Goal: Task Accomplishment & Management: Manage account settings

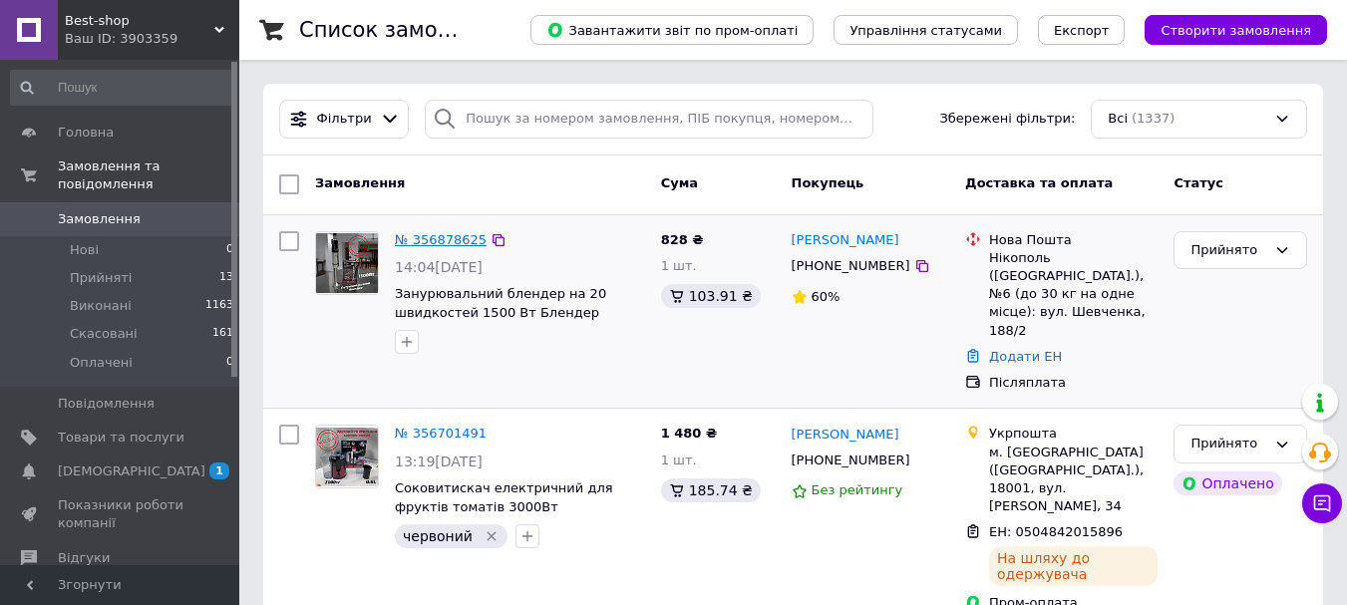
click at [440, 236] on link "№ 356878625" at bounding box center [441, 239] width 92 height 15
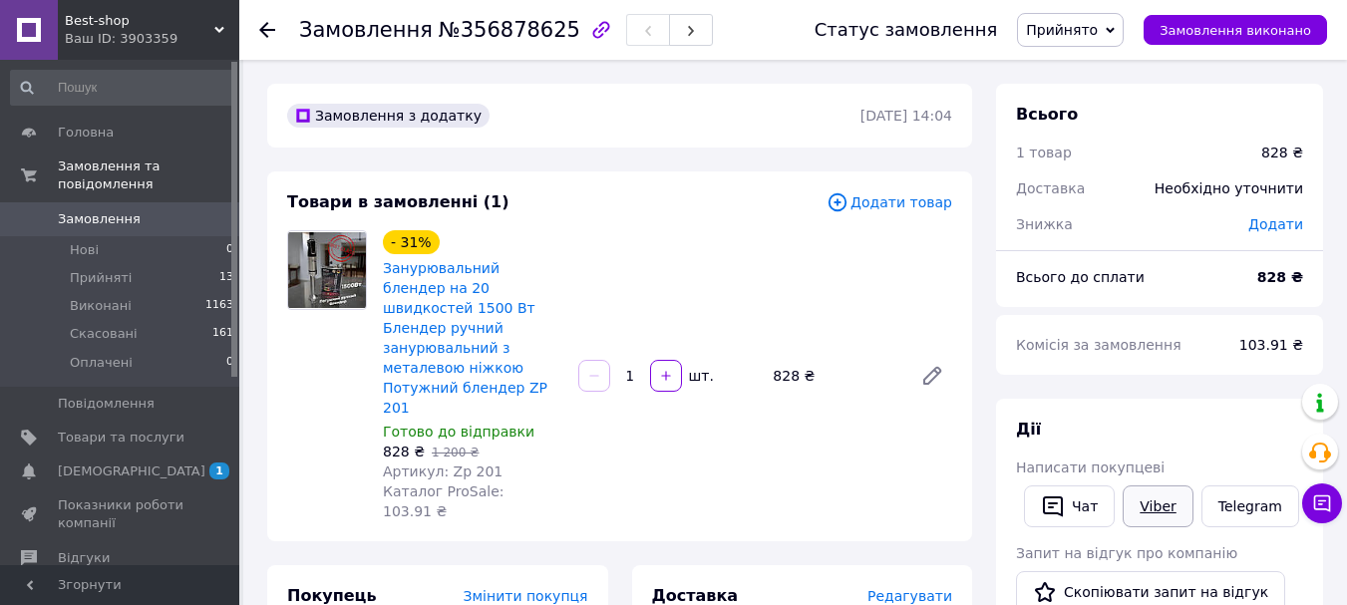
click at [1173, 496] on link "Viber" at bounding box center [1158, 507] width 70 height 42
click at [1148, 501] on link "Viber" at bounding box center [1158, 507] width 70 height 42
click at [264, 25] on use at bounding box center [267, 30] width 16 height 16
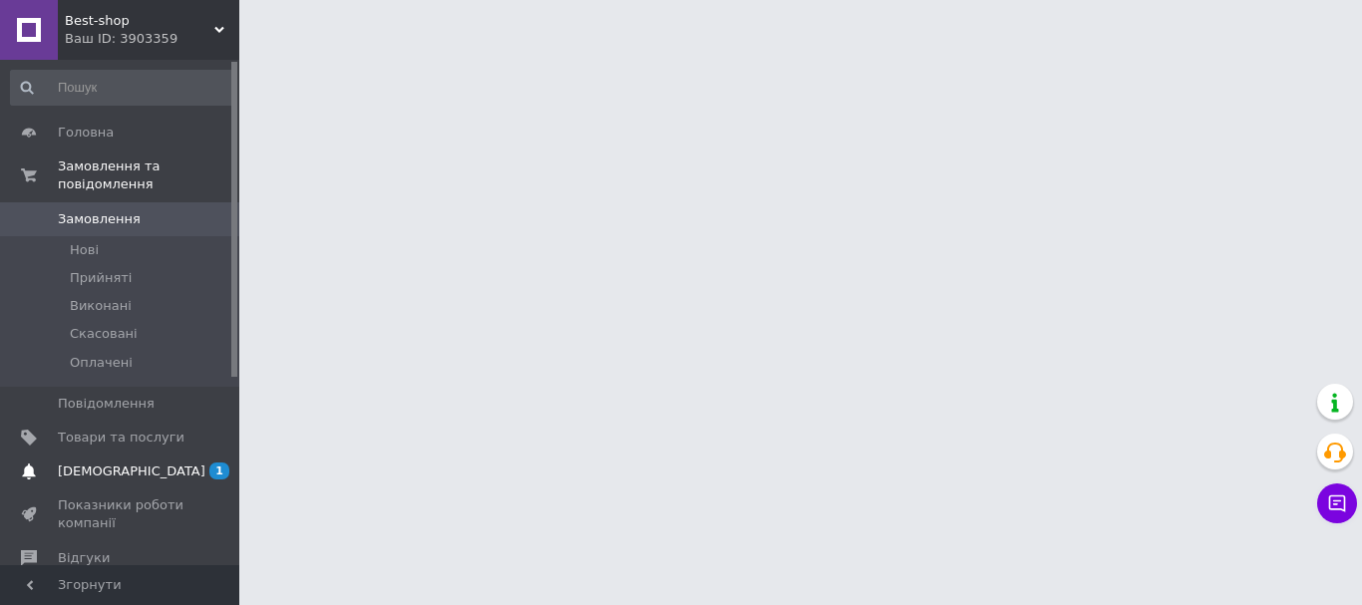
click at [182, 463] on span "[DEMOGRAPHIC_DATA]" at bounding box center [121, 472] width 127 height 18
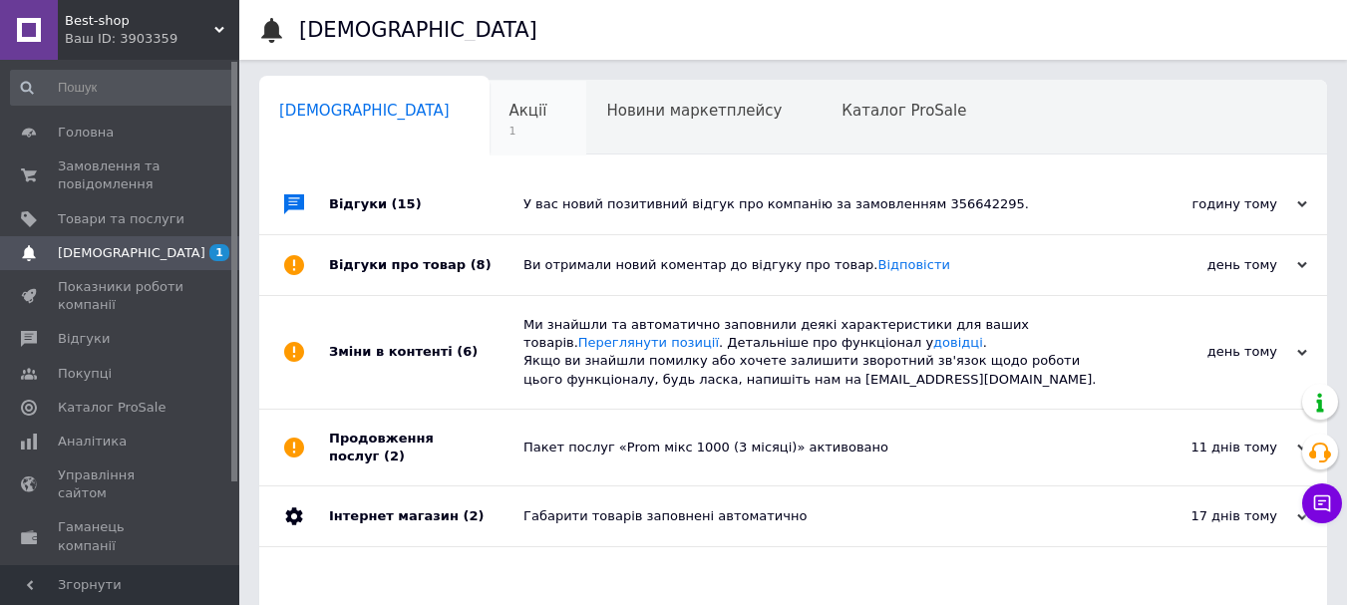
click at [510, 135] on span "1" at bounding box center [529, 131] width 38 height 15
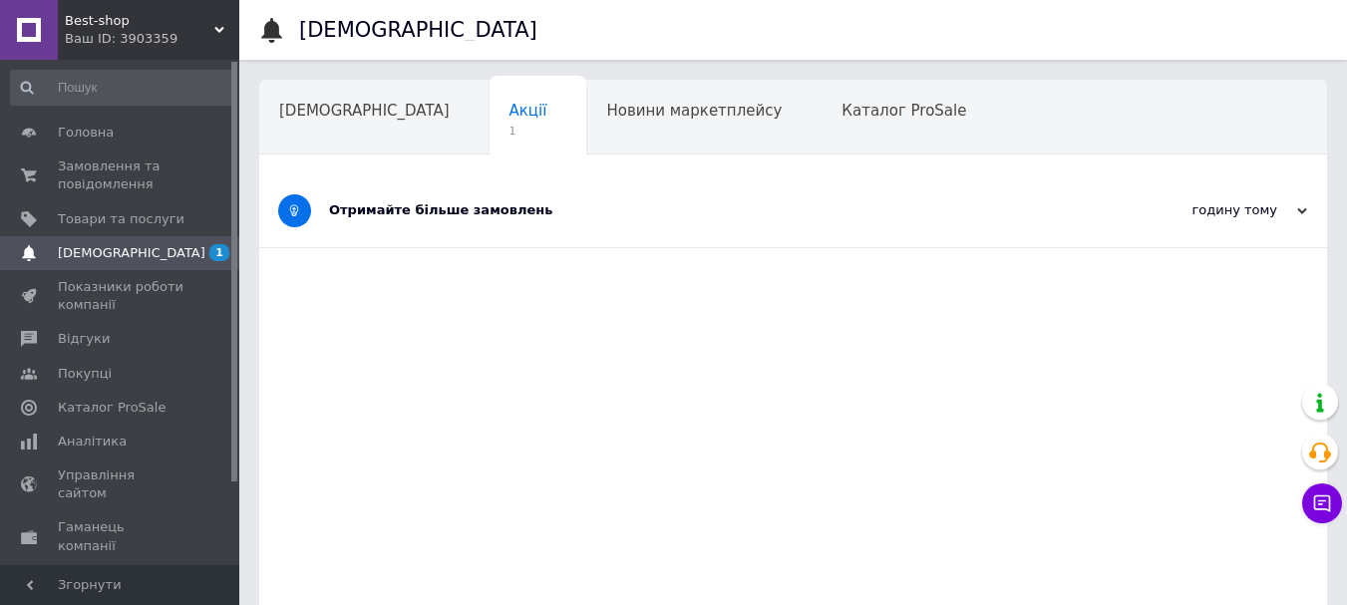
click at [506, 191] on div "Отримайте більше замовлень" at bounding box center [718, 211] width 779 height 73
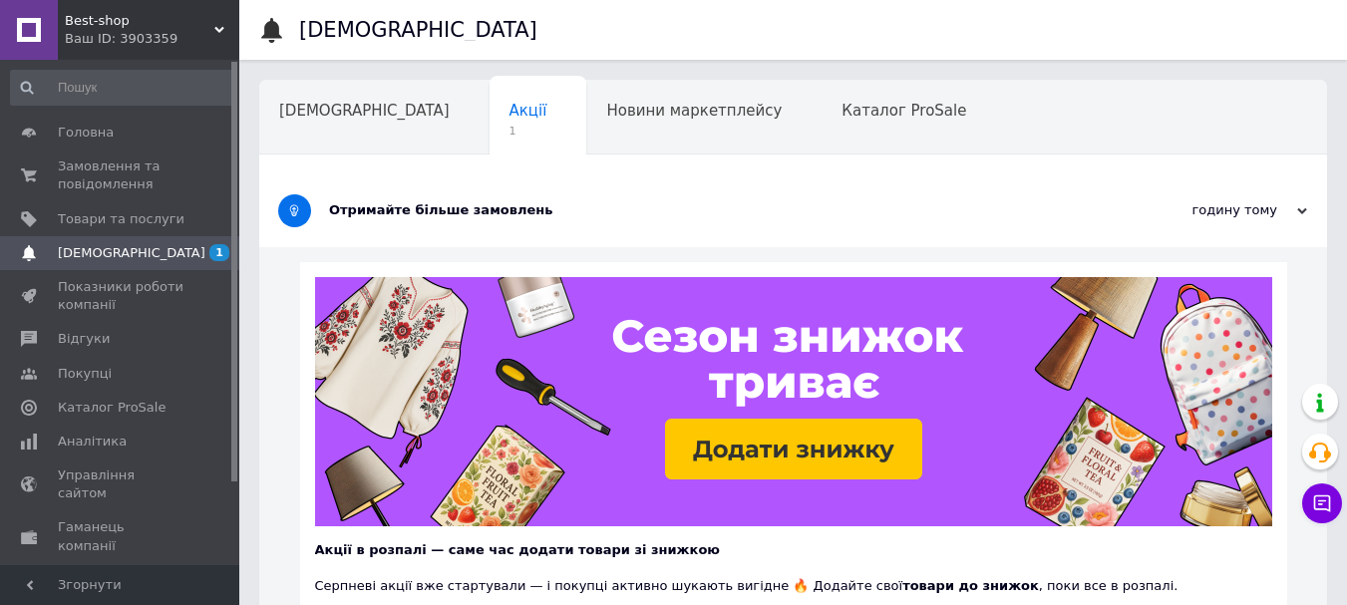
click at [1298, 209] on icon at bounding box center [1302, 211] width 10 height 10
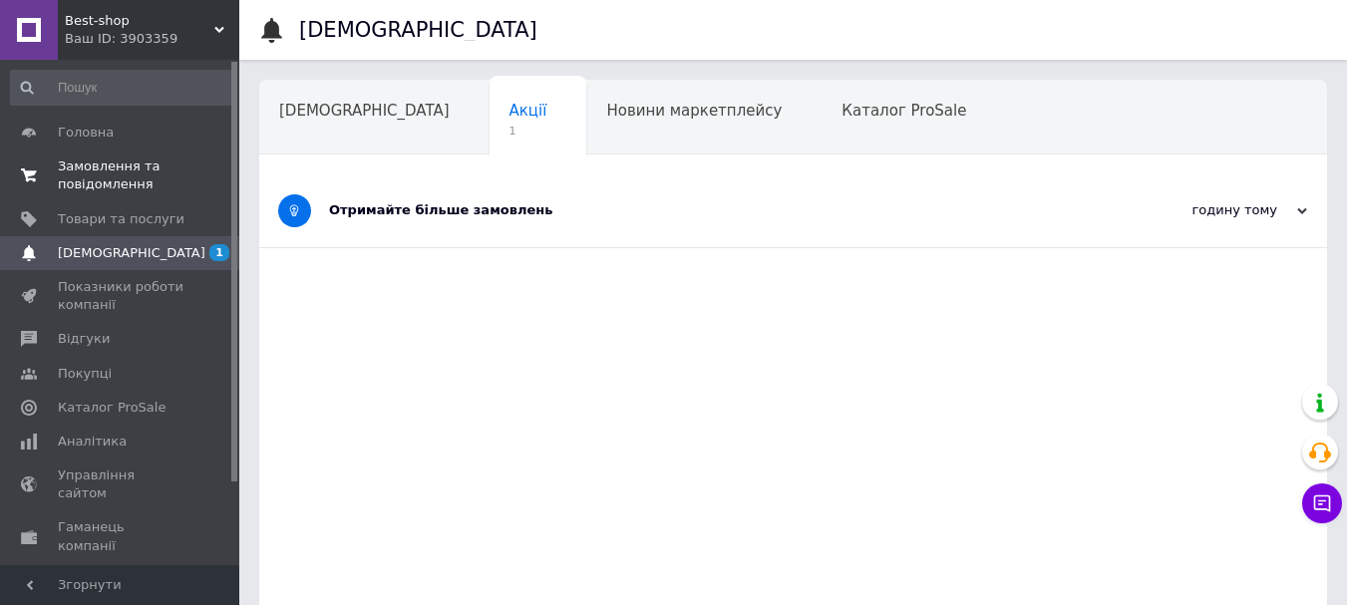
click at [127, 180] on span "Замовлення та повідомлення" at bounding box center [121, 176] width 127 height 36
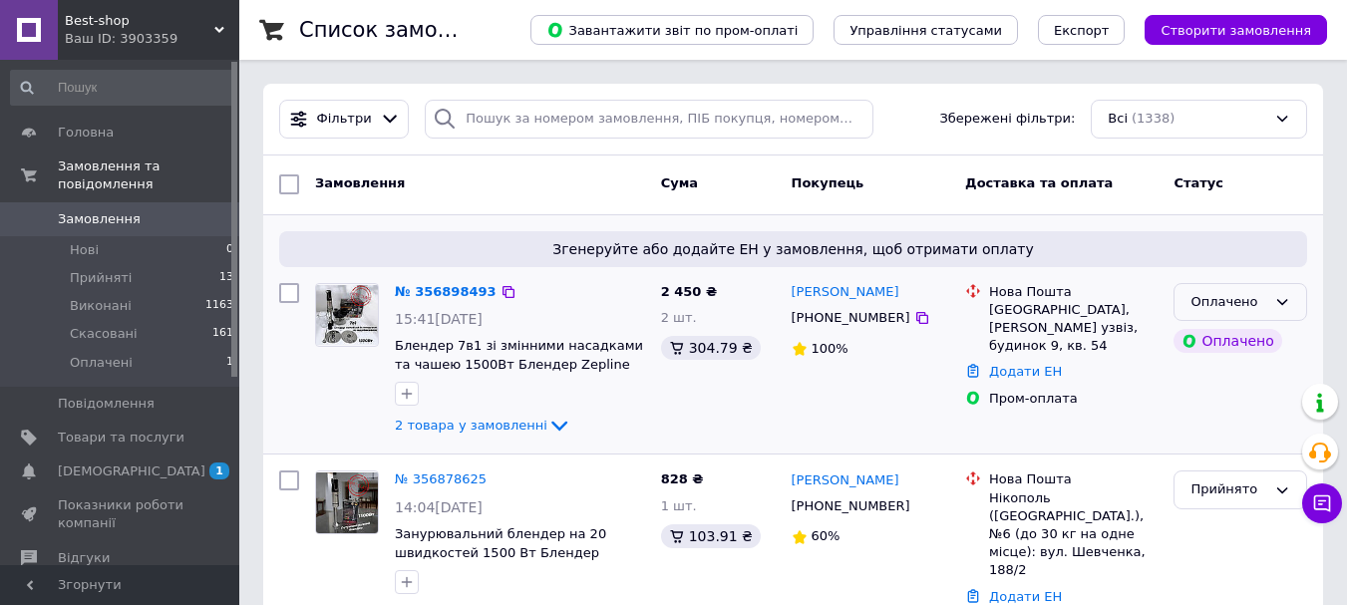
click at [1271, 314] on div "Оплачено" at bounding box center [1241, 302] width 134 height 39
click at [1264, 343] on li "Прийнято" at bounding box center [1241, 343] width 132 height 37
click at [446, 290] on link "№ 356898493" at bounding box center [441, 291] width 92 height 15
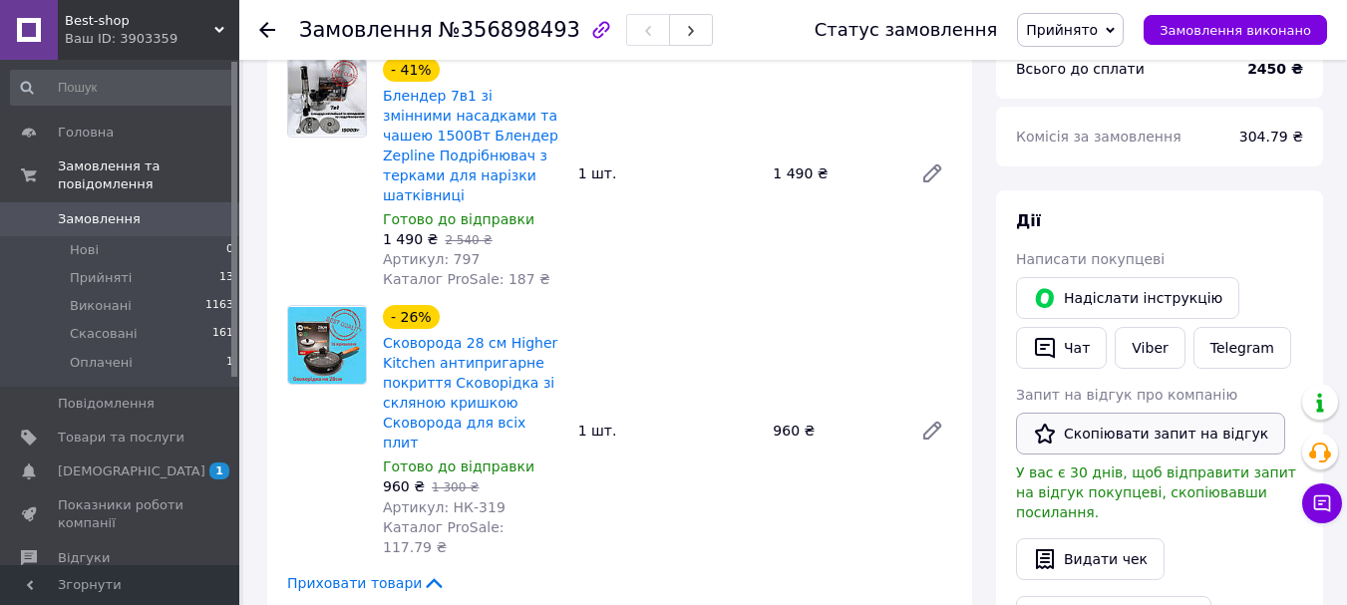
scroll to position [199, 0]
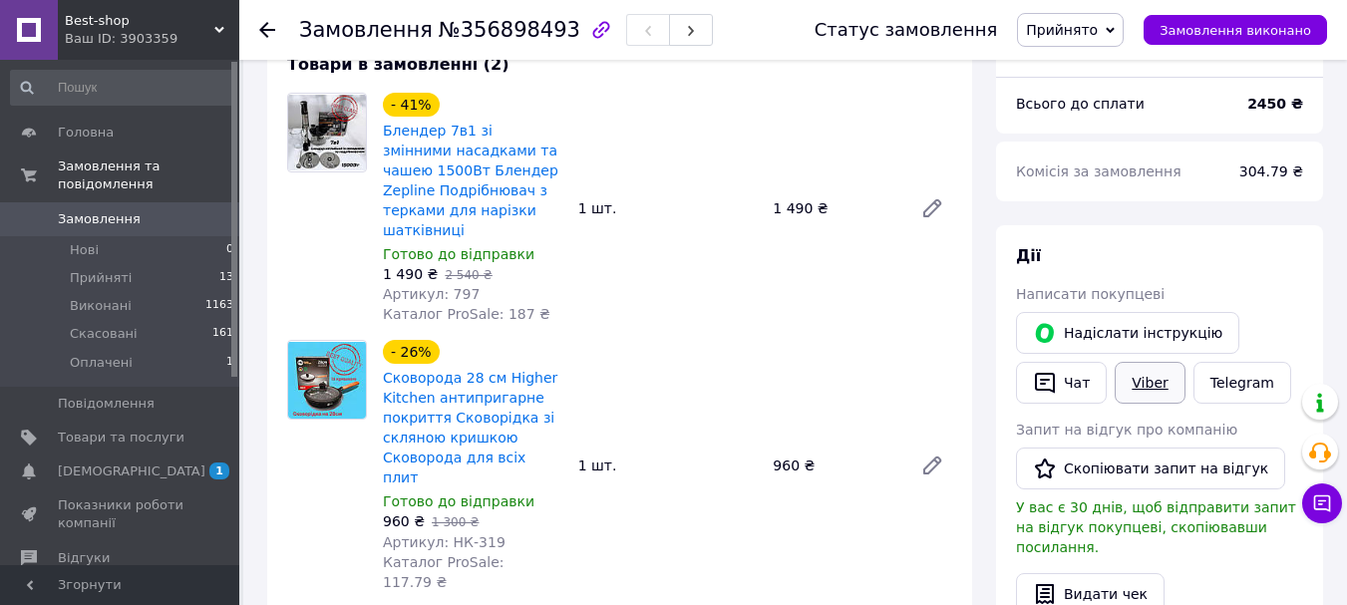
click at [1148, 379] on link "Viber" at bounding box center [1150, 383] width 70 height 42
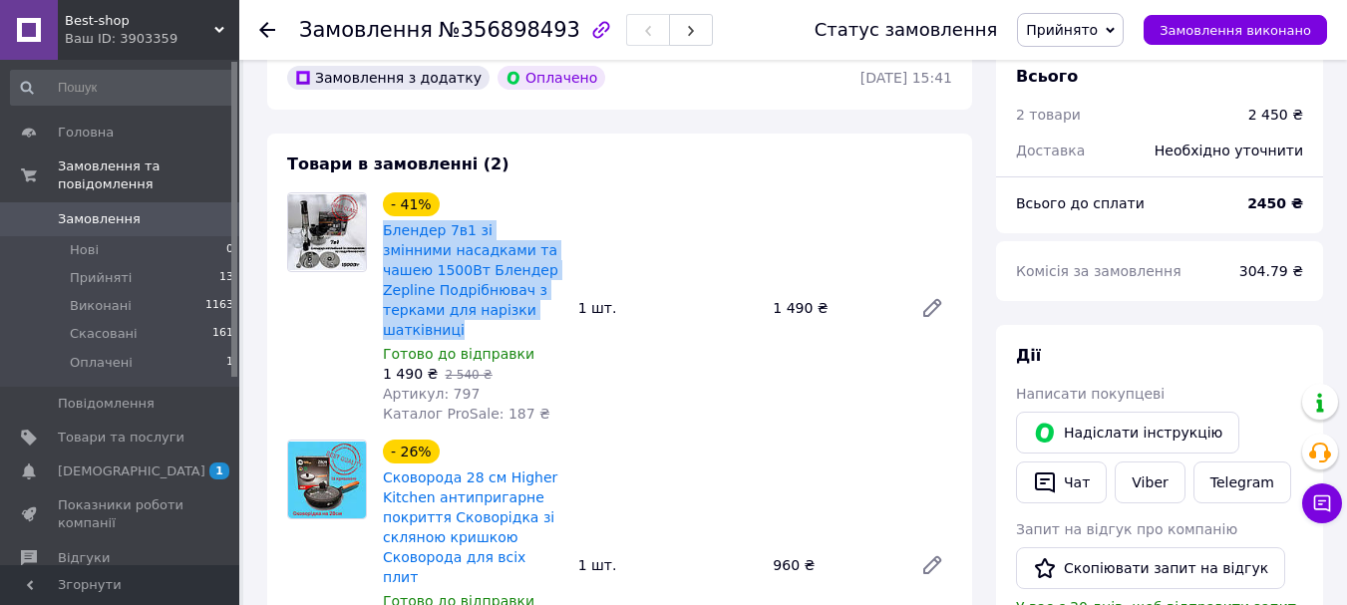
drag, startPoint x: 378, startPoint y: 232, endPoint x: 534, endPoint y: 308, distance: 173.1
click at [534, 308] on div "- 41% Блендер 7в1 зі змінними насадками та чашею 1500Вт Блендер Zepline Подрібн…" at bounding box center [472, 307] width 195 height 239
copy link "Блендер 7в1 зі змінними насадками та чашею 1500Вт Блендер Zepline Подрібнювач з…"
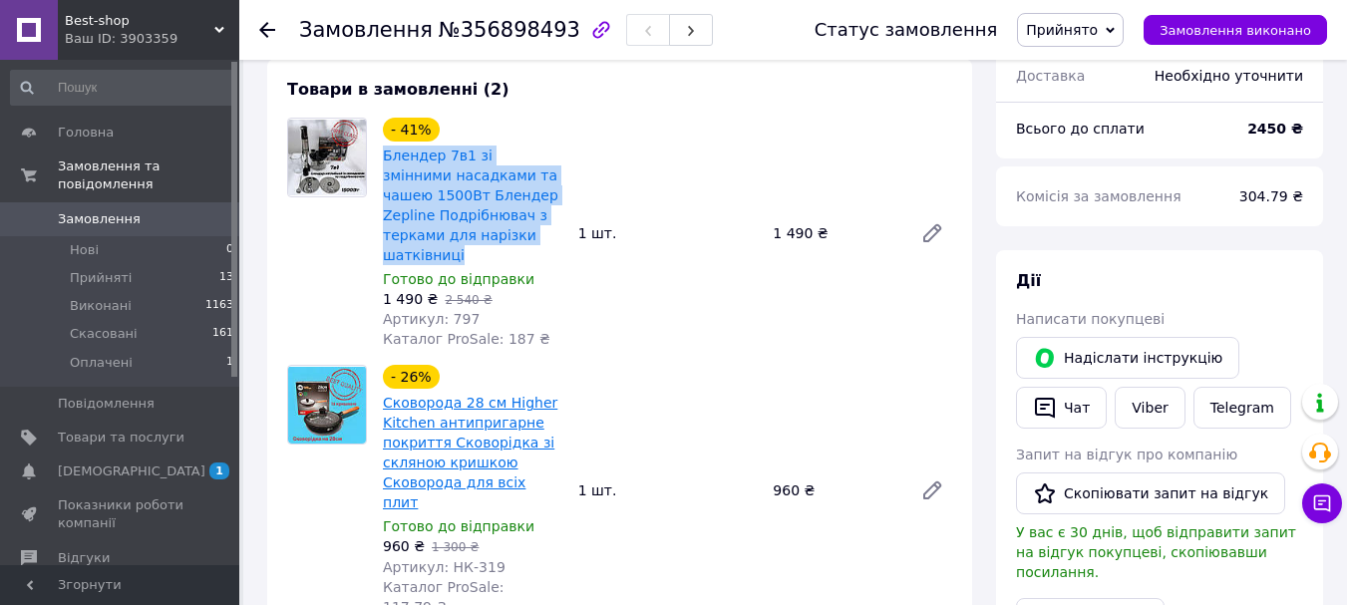
scroll to position [299, 0]
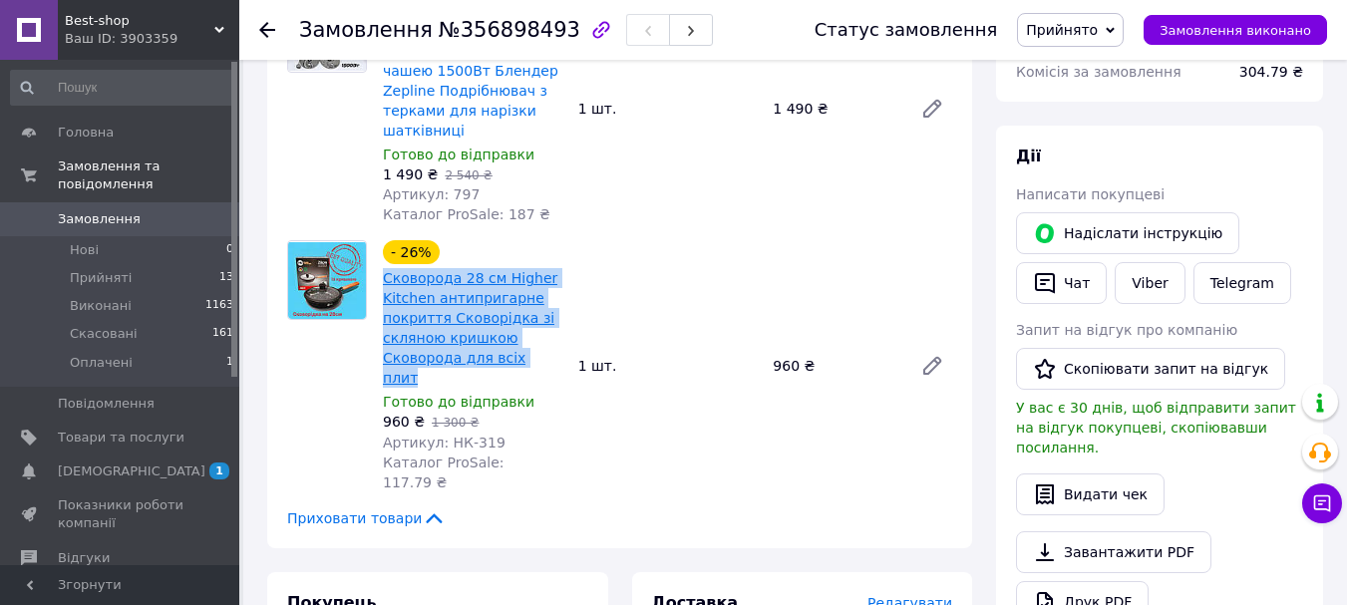
drag, startPoint x: 378, startPoint y: 255, endPoint x: 540, endPoint y: 336, distance: 180.6
click at [540, 336] on div "- 26% Сковорода 28 см Higher Kitchen антипригарне покриття Сковорідка зі скляно…" at bounding box center [472, 365] width 195 height 259
copy link "Сковорода 28 см Higher Kitchen антипригарне покриття Сковорідка зі скляною криш…"
